Goal: Find specific page/section: Find specific page/section

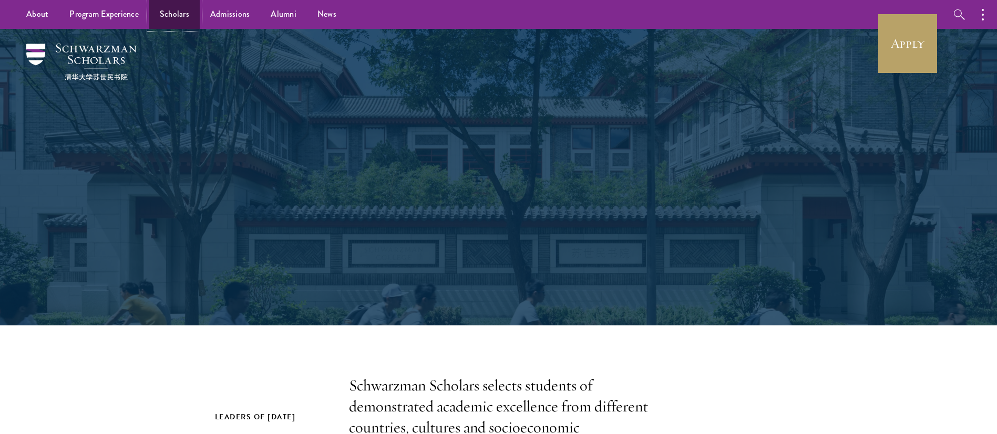
click at [181, 12] on link "Scholars" at bounding box center [174, 14] width 50 height 29
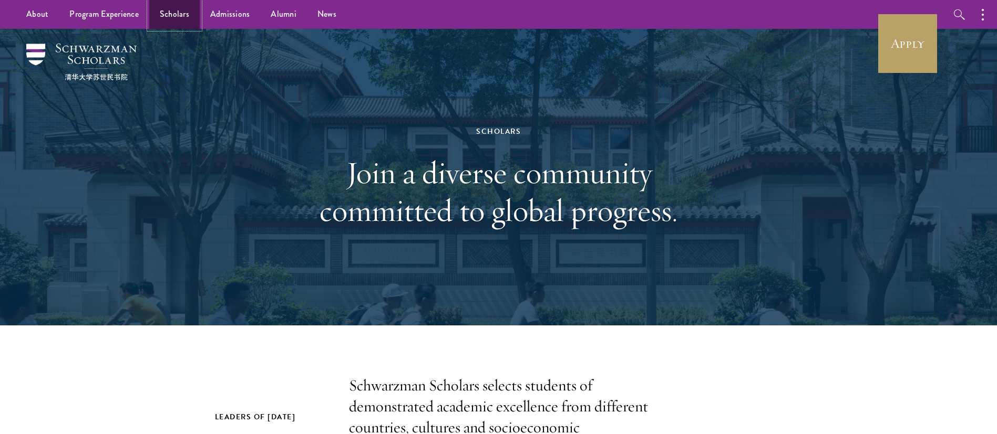
click at [164, 14] on link "Scholars" at bounding box center [174, 14] width 50 height 29
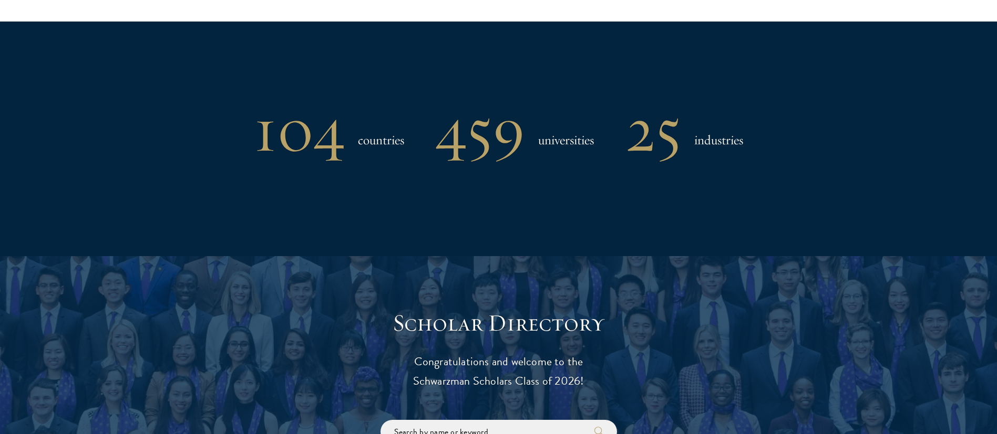
scroll to position [1182, 0]
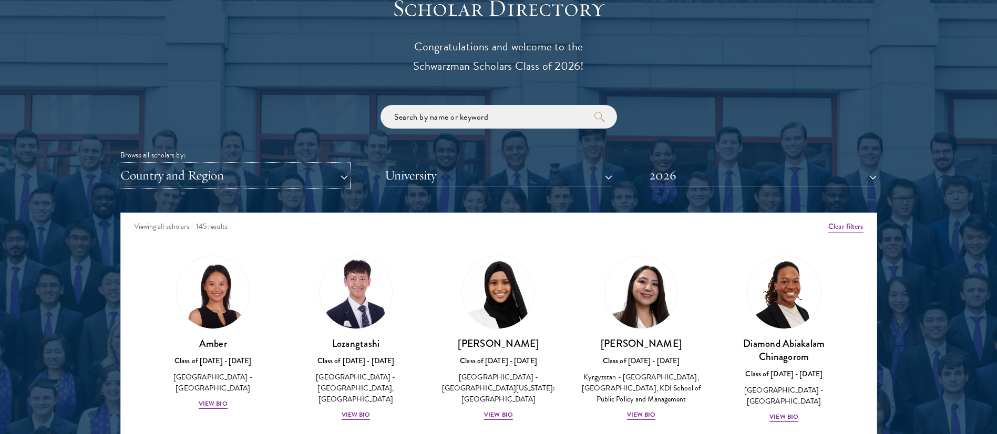
click at [266, 175] on button "Country and Region" at bounding box center [233, 176] width 227 height 22
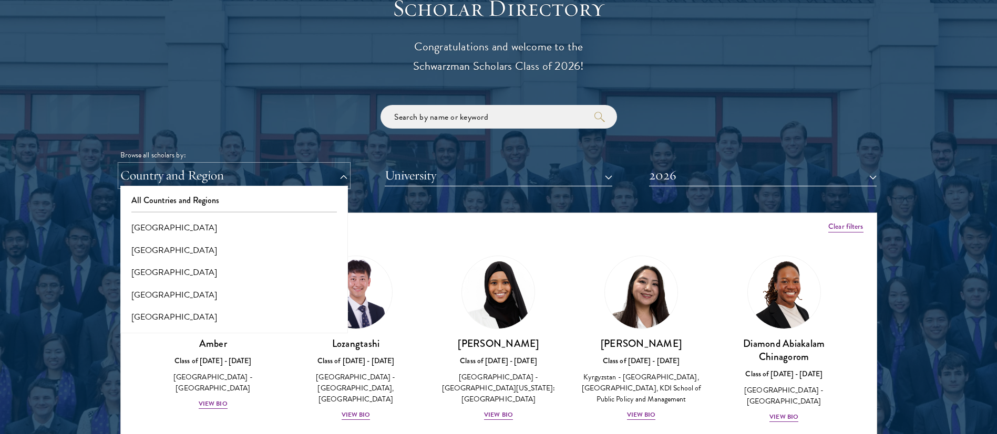
scroll to position [394, 0]
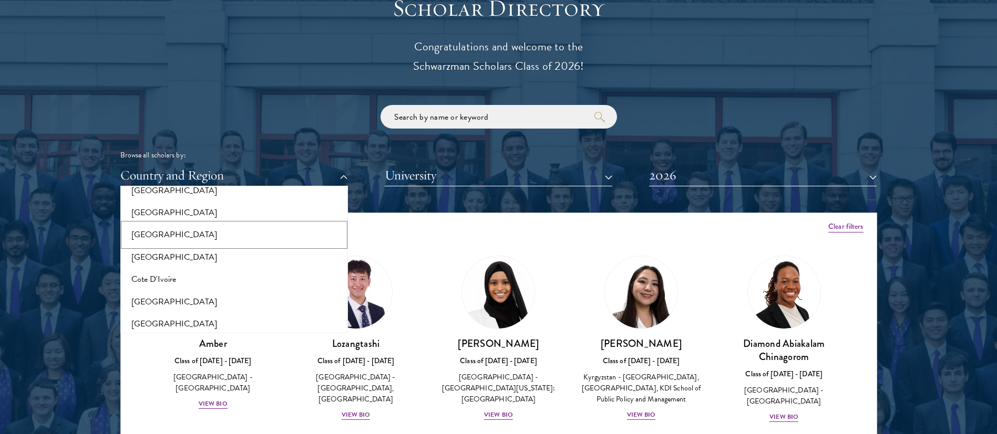
click at [159, 231] on button "[GEOGRAPHIC_DATA]" at bounding box center [233, 235] width 221 height 22
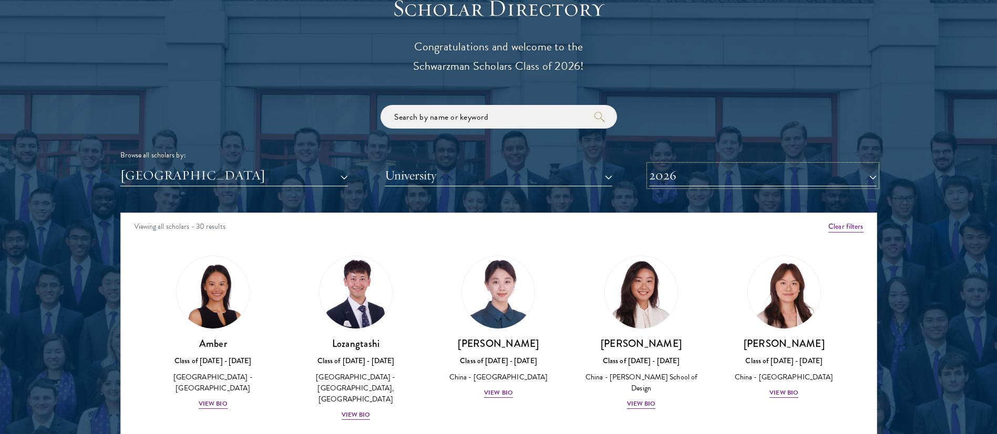
click at [687, 174] on button "2026" at bounding box center [762, 176] width 227 height 22
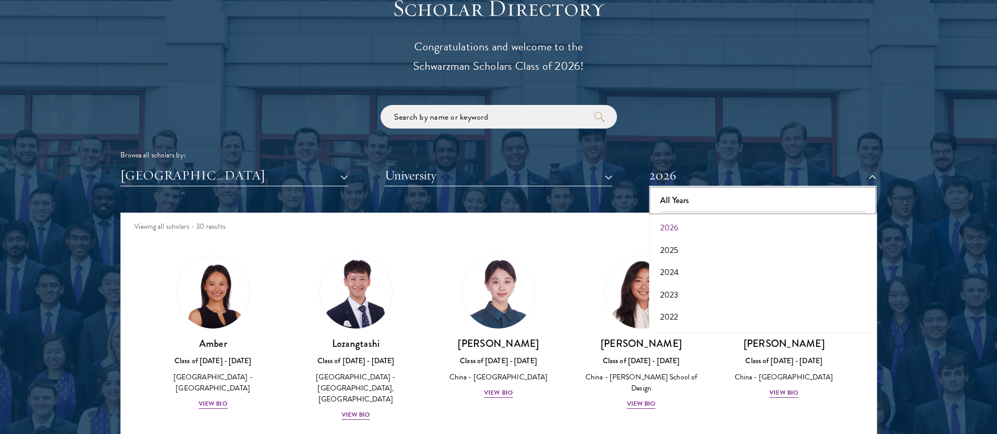
click at [695, 200] on button "All Years" at bounding box center [762, 201] width 221 height 22
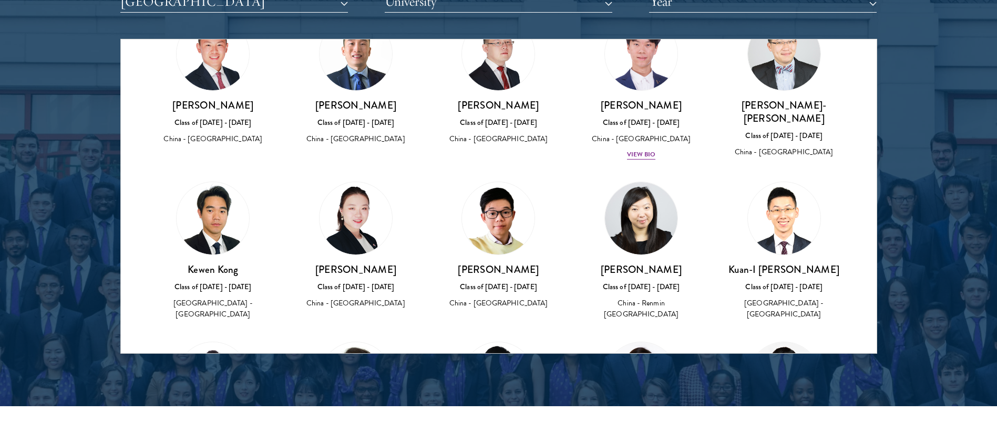
scroll to position [2366, 0]
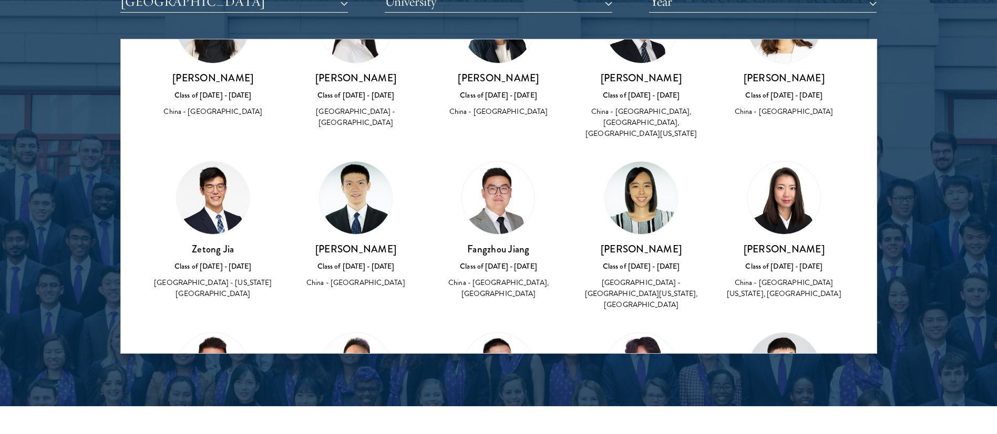
click at [50, 171] on div at bounding box center [498, 86] width 997 height 639
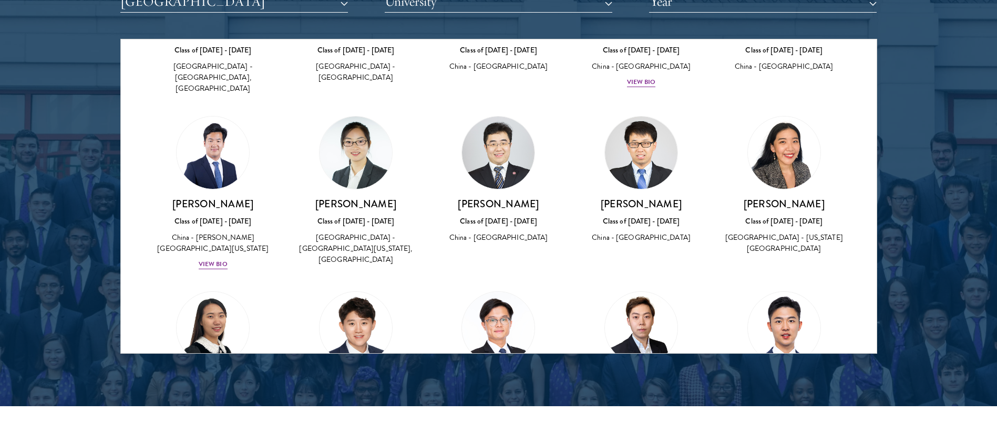
scroll to position [8985, 0]
